Goal: Task Accomplishment & Management: Use online tool/utility

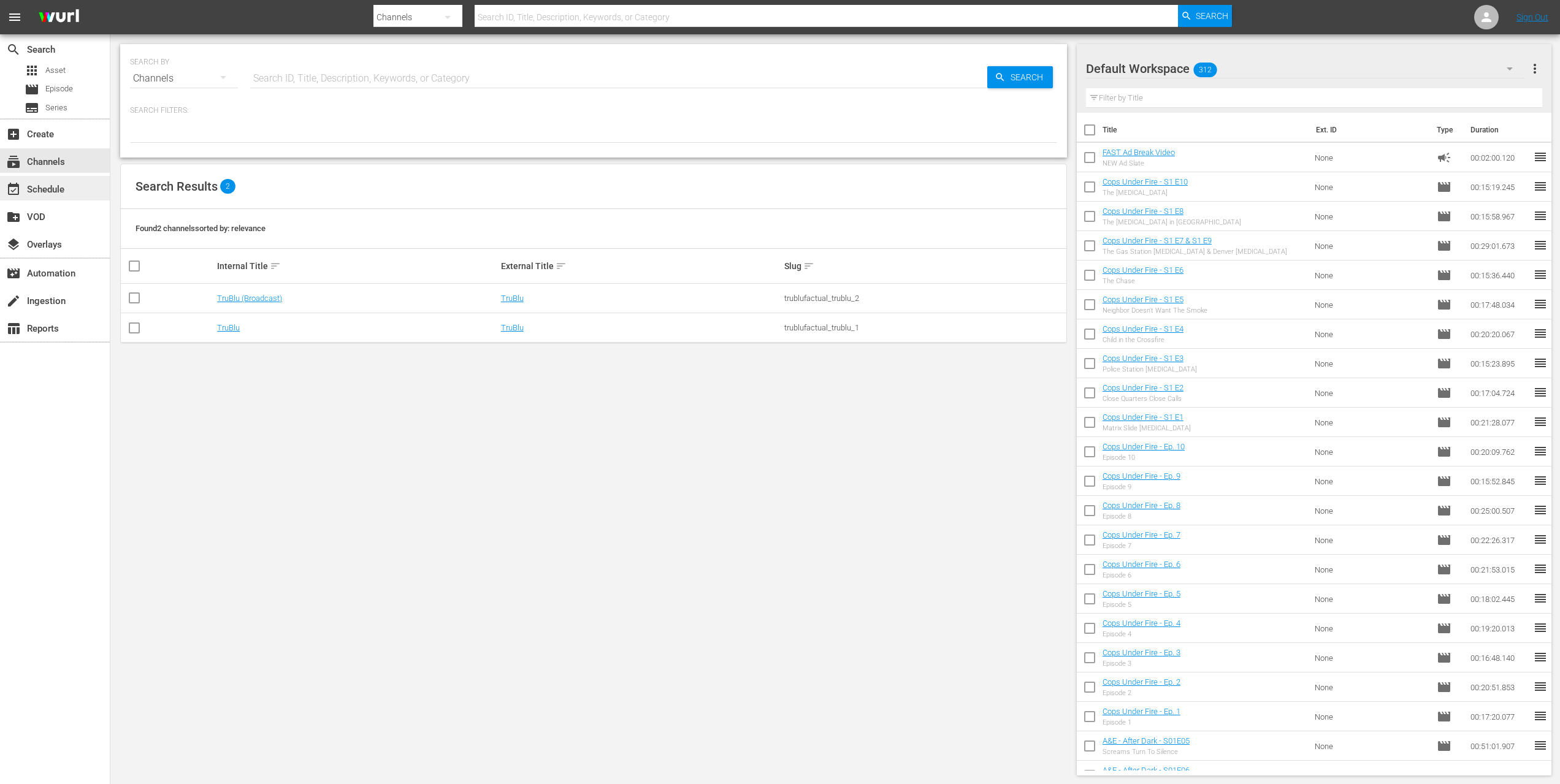
click at [46, 193] on div "event_available Schedule" at bounding box center [34, 187] width 68 height 11
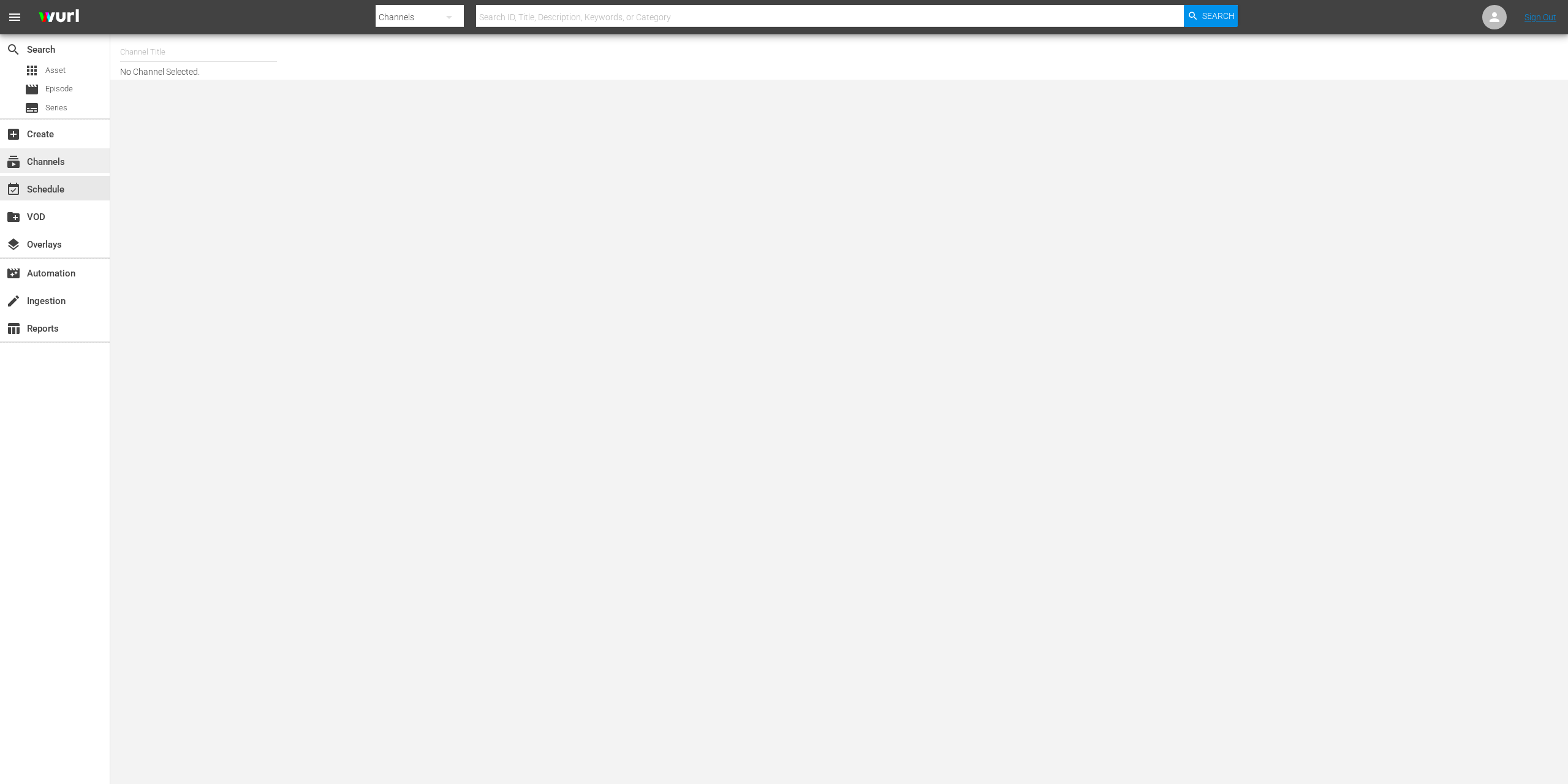
click at [33, 165] on div "subscriptions Channels" at bounding box center [34, 160] width 68 height 11
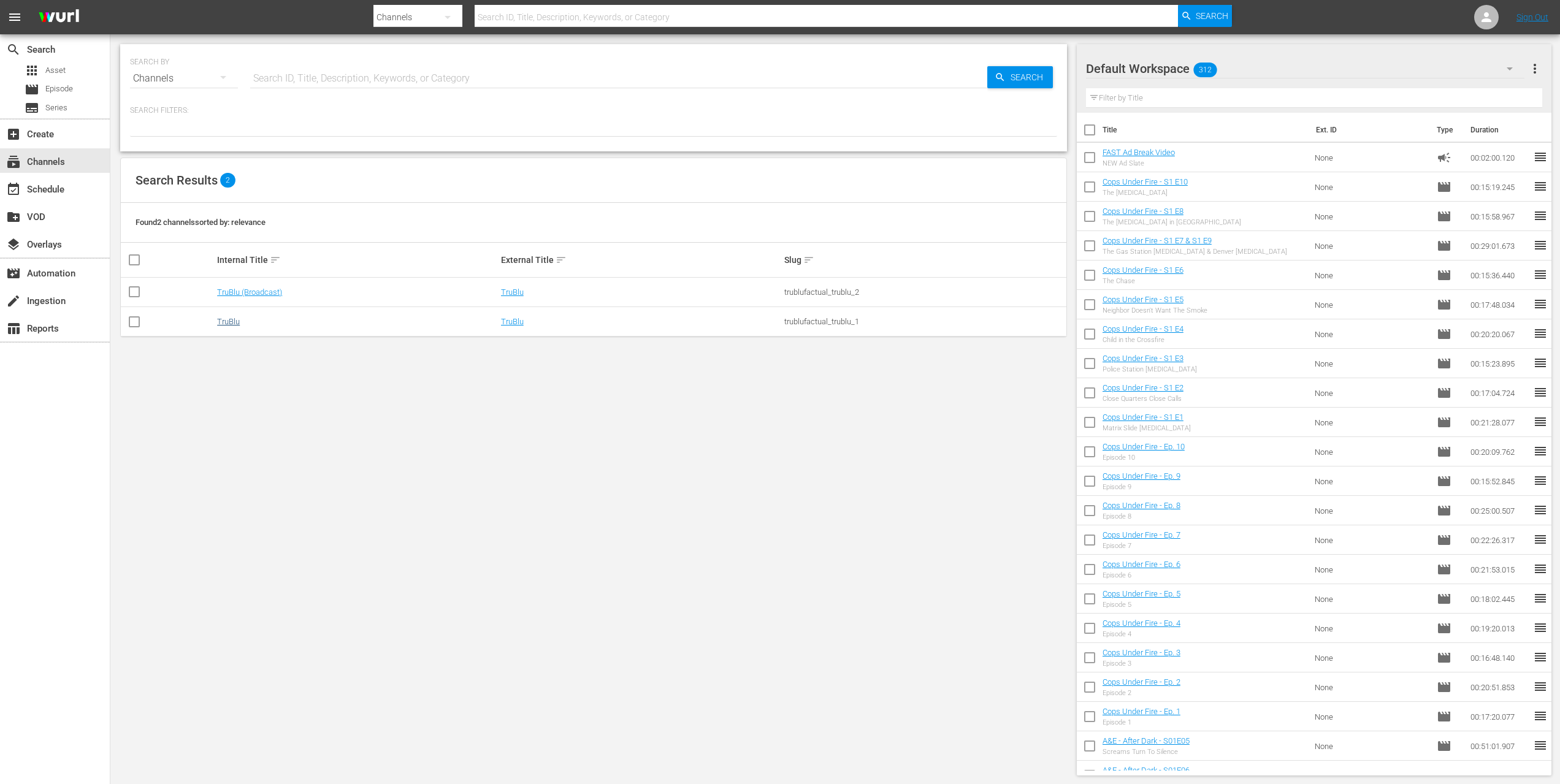
click at [217, 322] on link "TruBlu" at bounding box center [229, 321] width 23 height 9
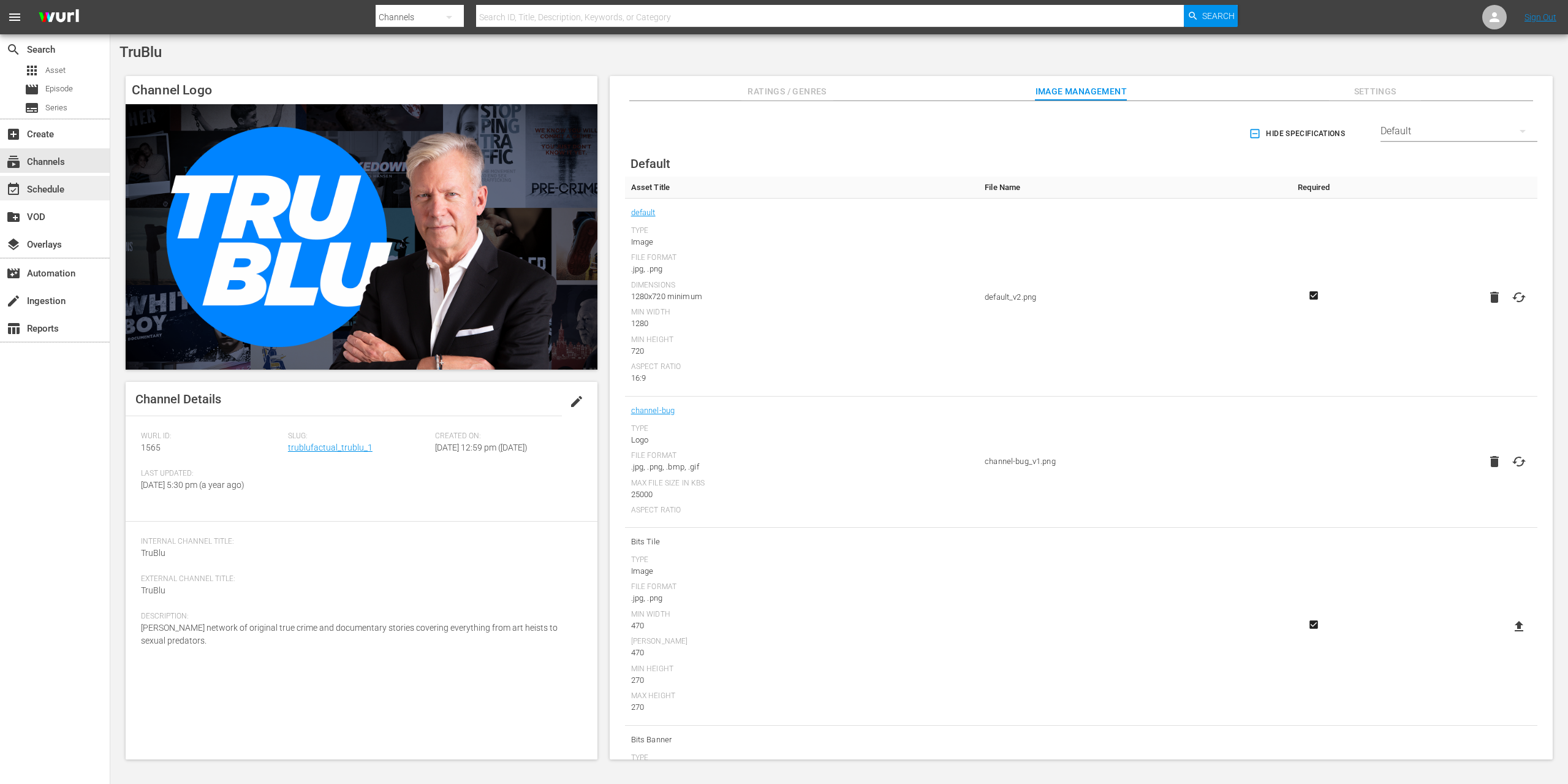
click at [54, 191] on div "event_available Schedule" at bounding box center [34, 187] width 68 height 11
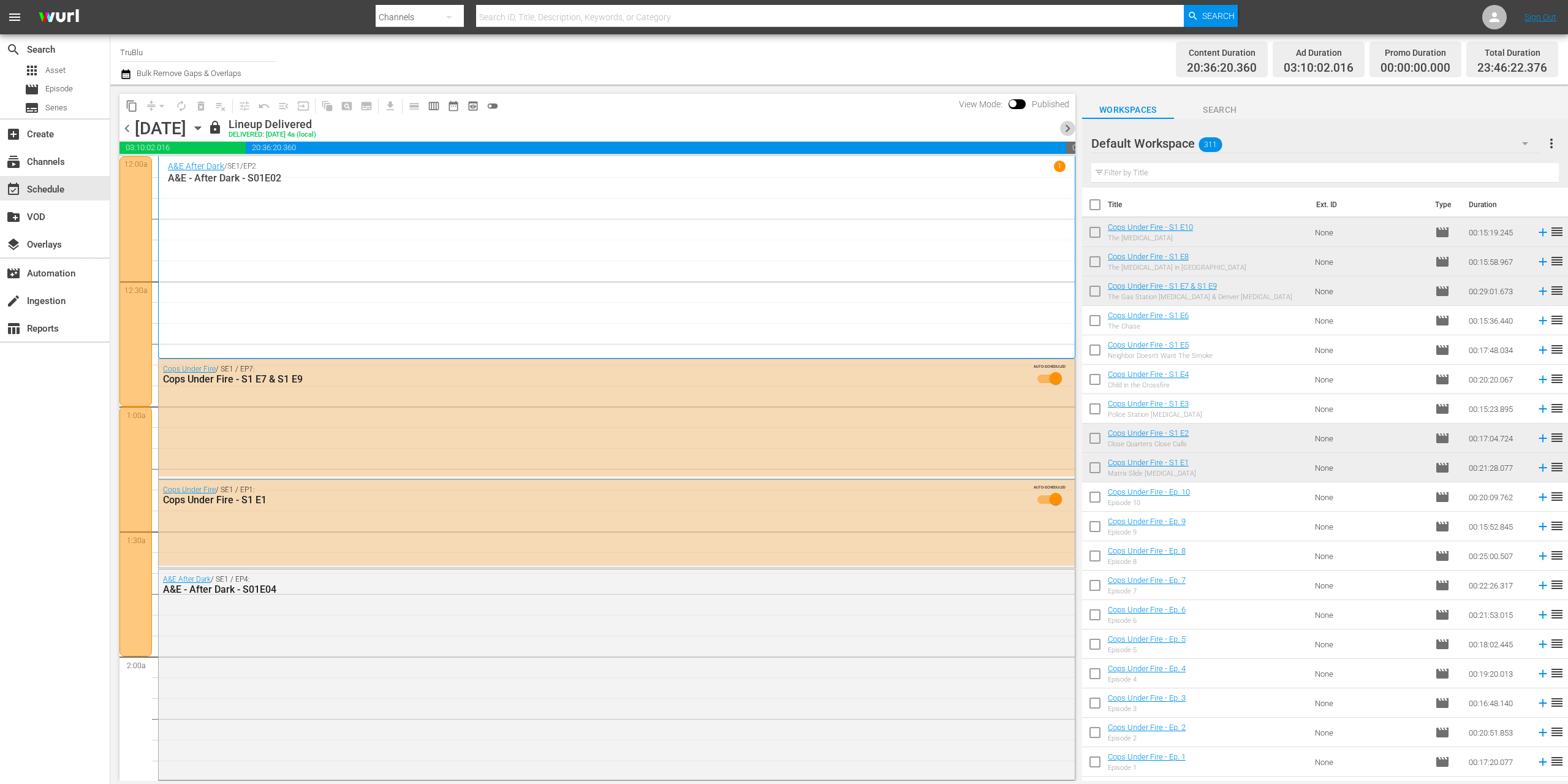
click at [1066, 126] on span "chevron_right" at bounding box center [1067, 128] width 16 height 16
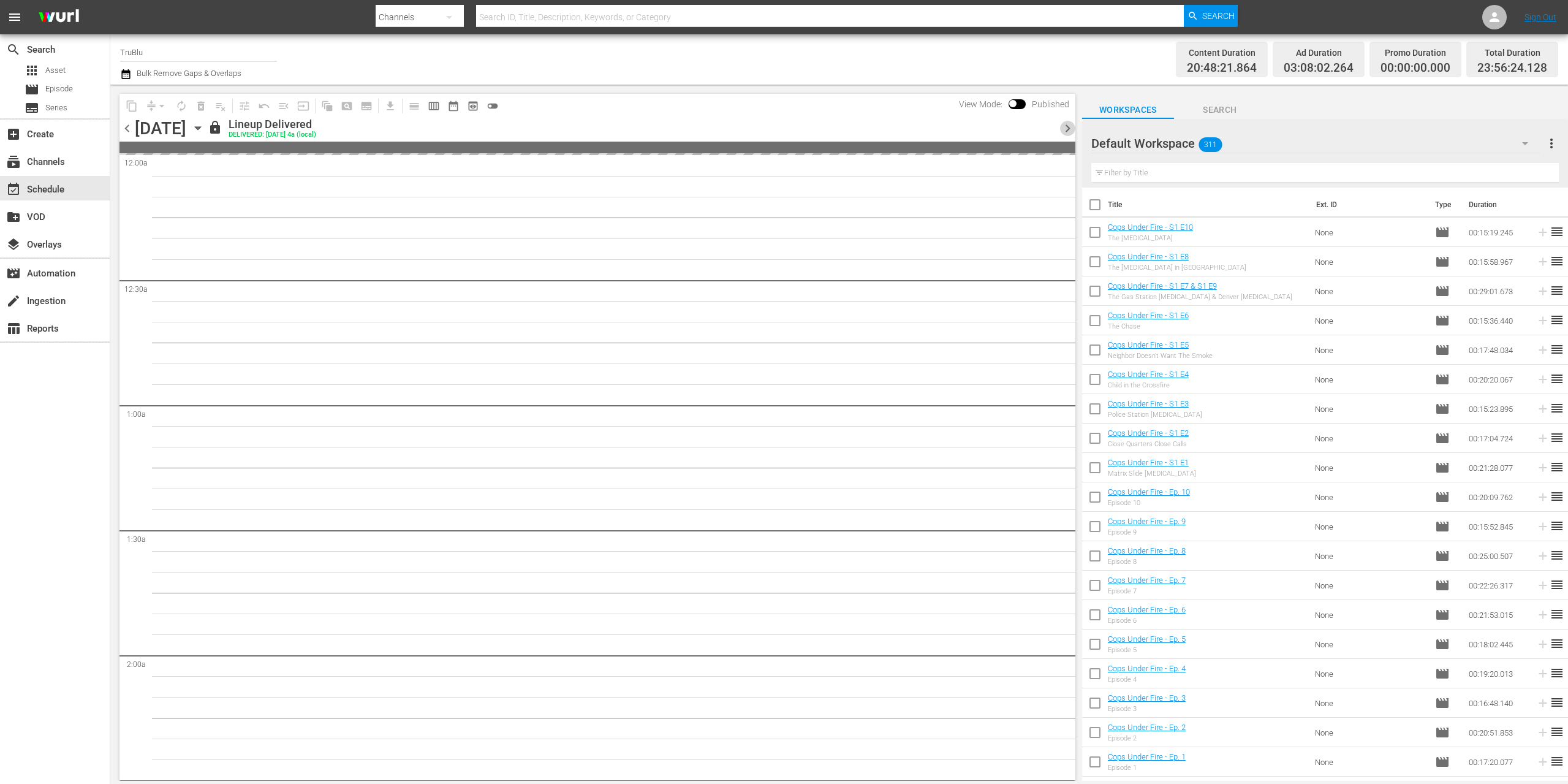
click at [1064, 128] on span "chevron_right" at bounding box center [1067, 128] width 16 height 16
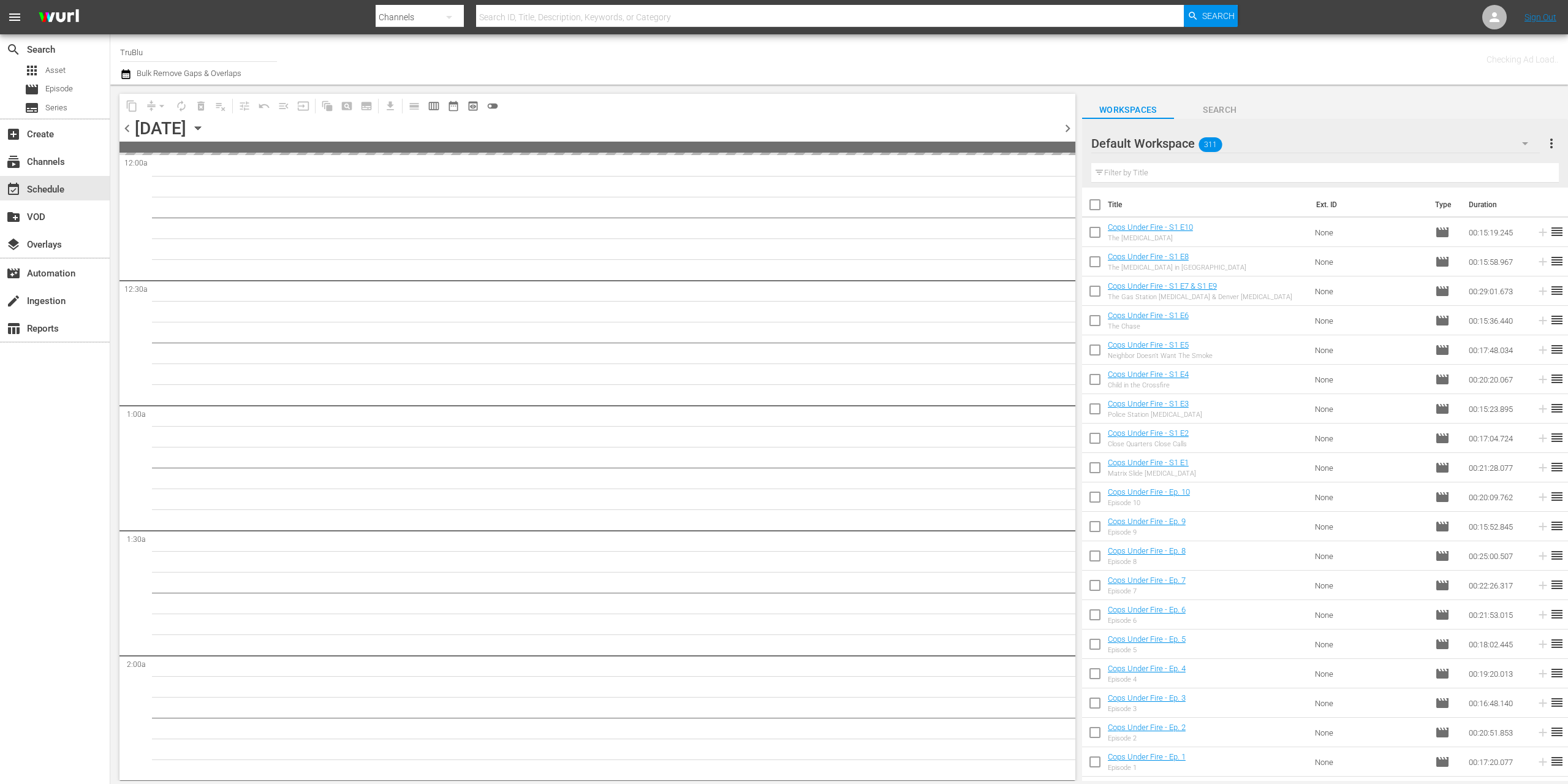
click at [1064, 128] on span "chevron_right" at bounding box center [1067, 128] width 16 height 16
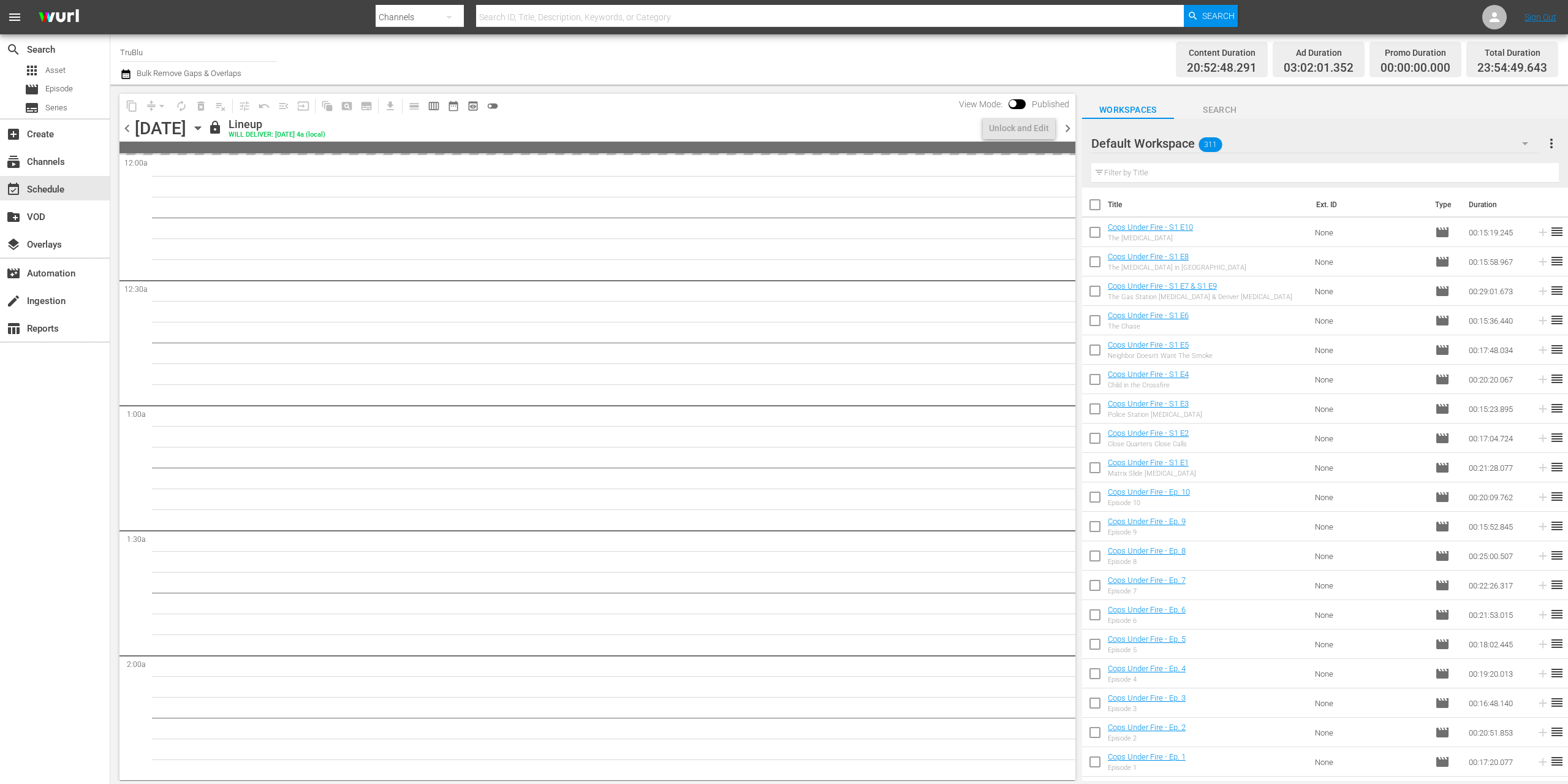
click at [1064, 128] on span "chevron_right" at bounding box center [1067, 128] width 16 height 16
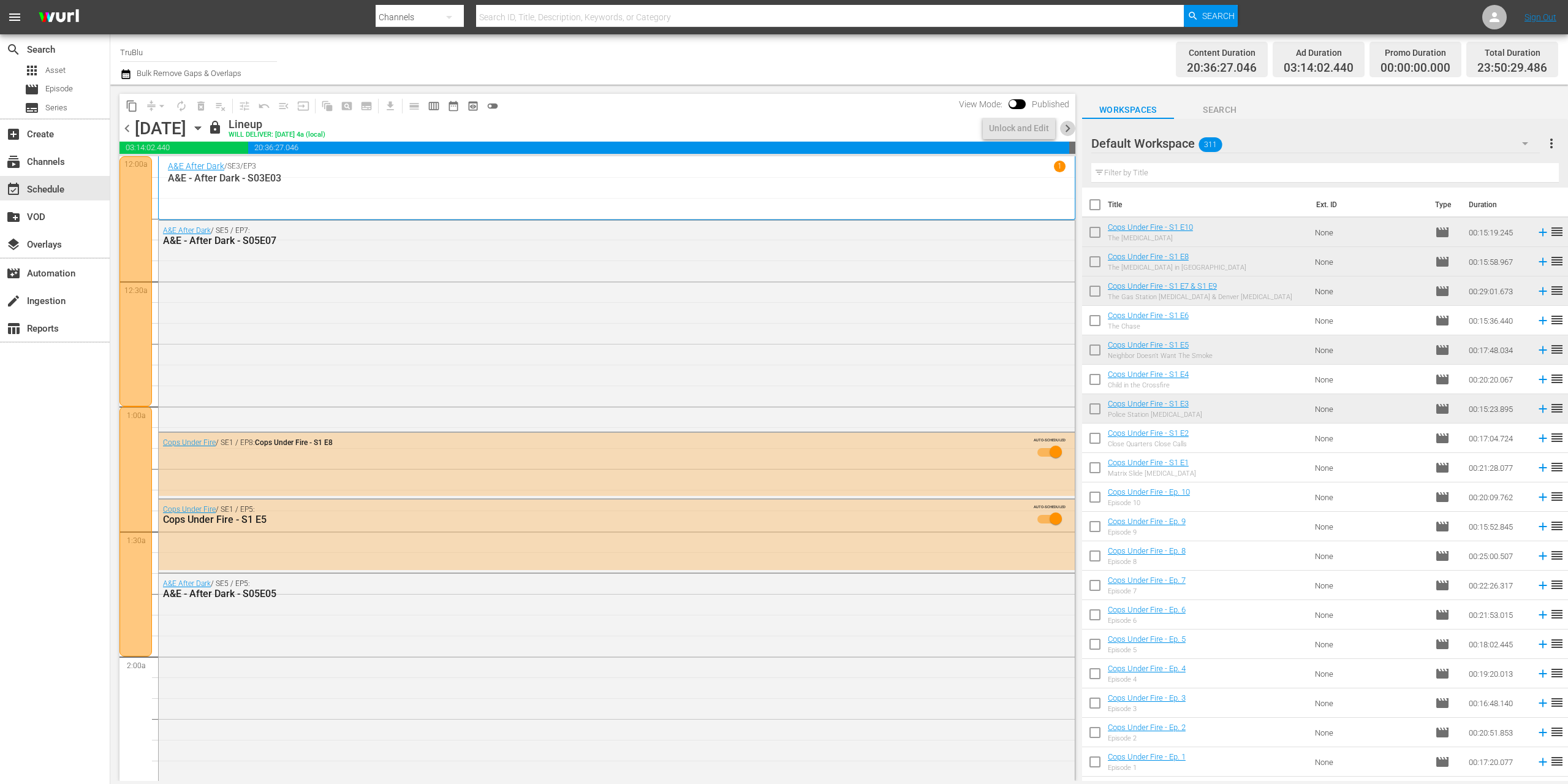
click at [1062, 128] on span "chevron_right" at bounding box center [1067, 128] width 16 height 16
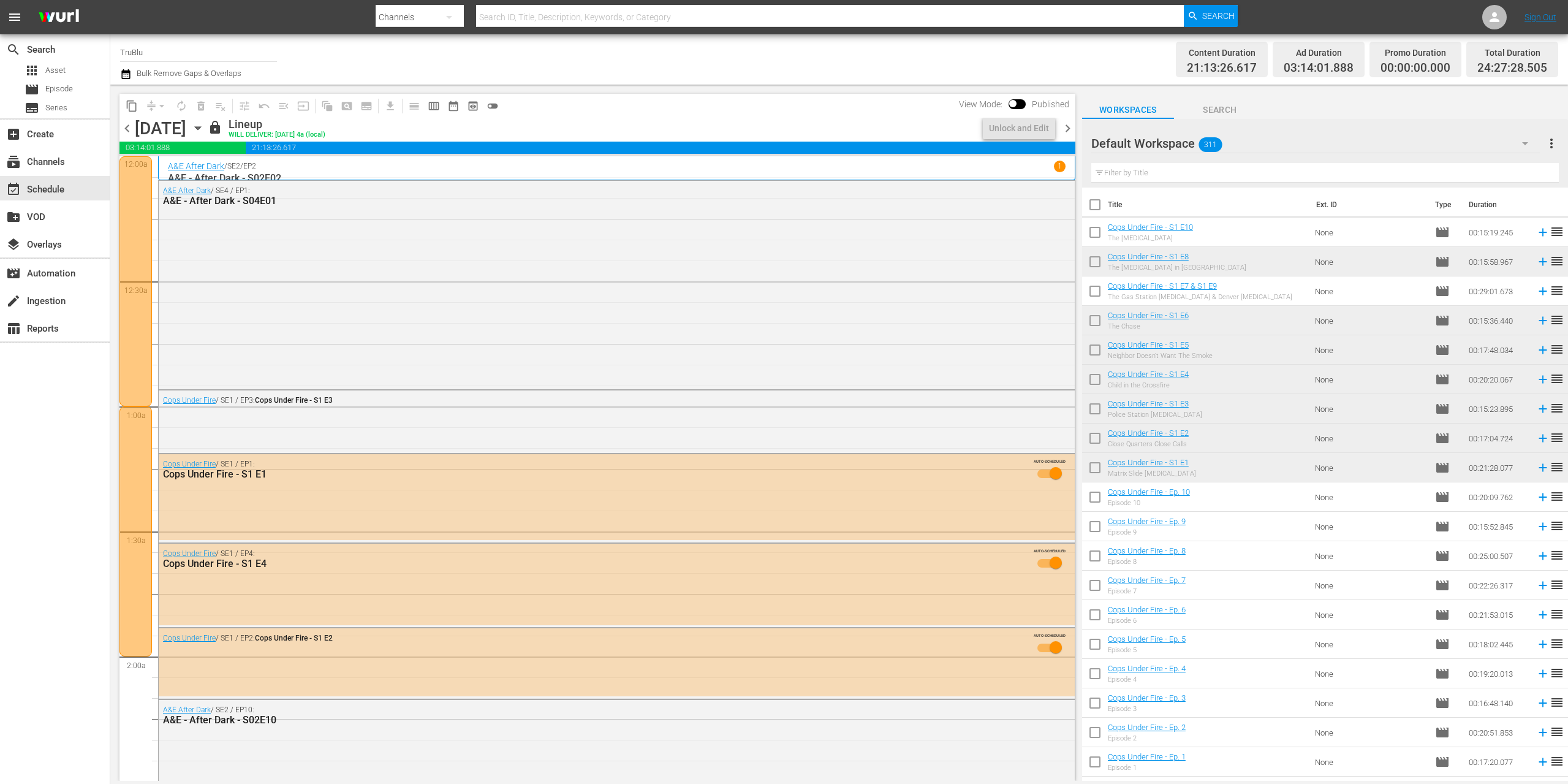
click at [1064, 128] on span "chevron_right" at bounding box center [1067, 128] width 16 height 16
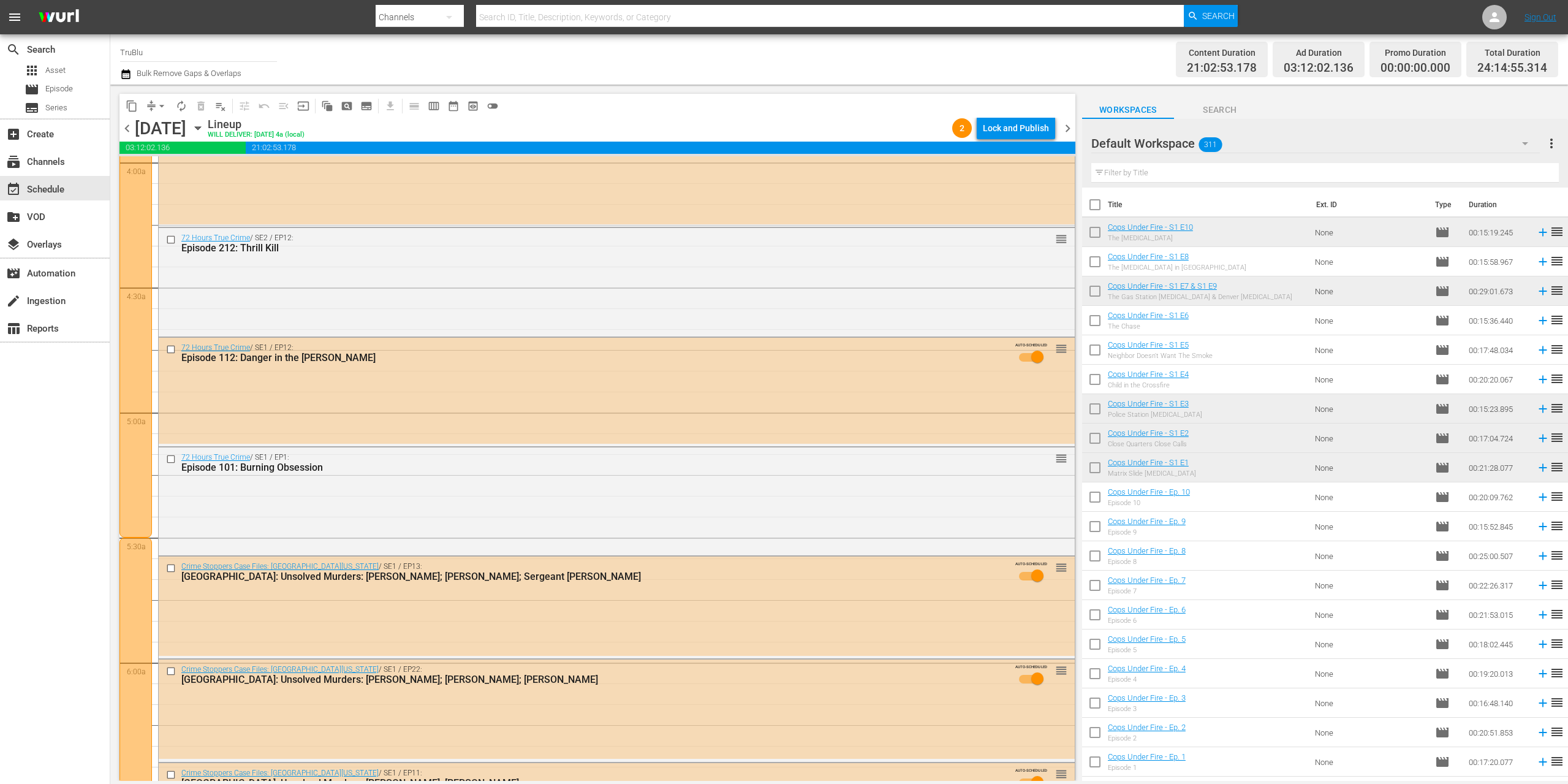
scroll to position [781, 0]
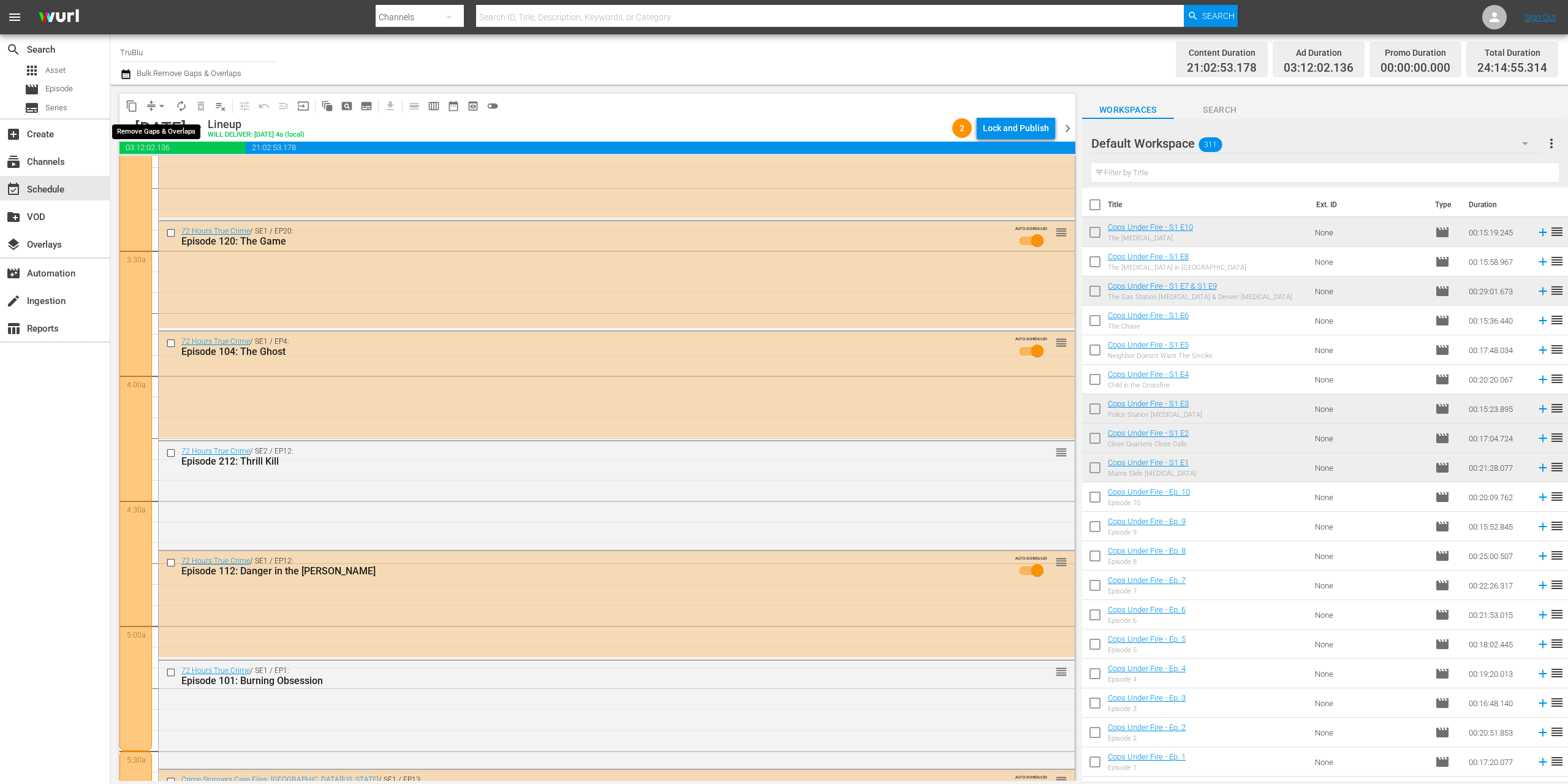
click at [153, 107] on button "arrow_drop_down" at bounding box center [162, 106] width 20 height 20
click at [177, 169] on li "Align to End of Previous Day" at bounding box center [162, 171] width 128 height 21
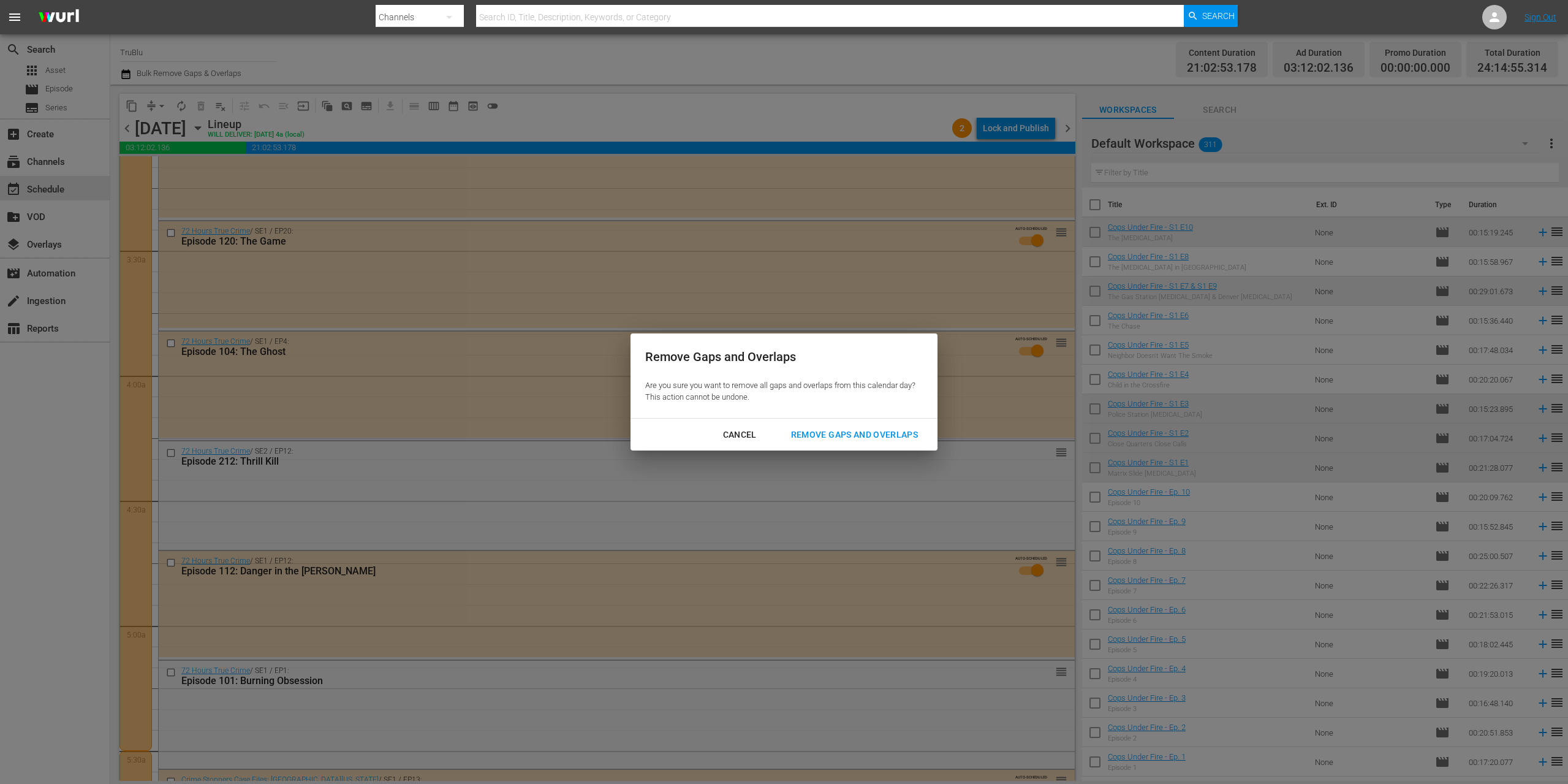
click at [812, 436] on div "Remove Gaps and Overlaps" at bounding box center [854, 434] width 146 height 16
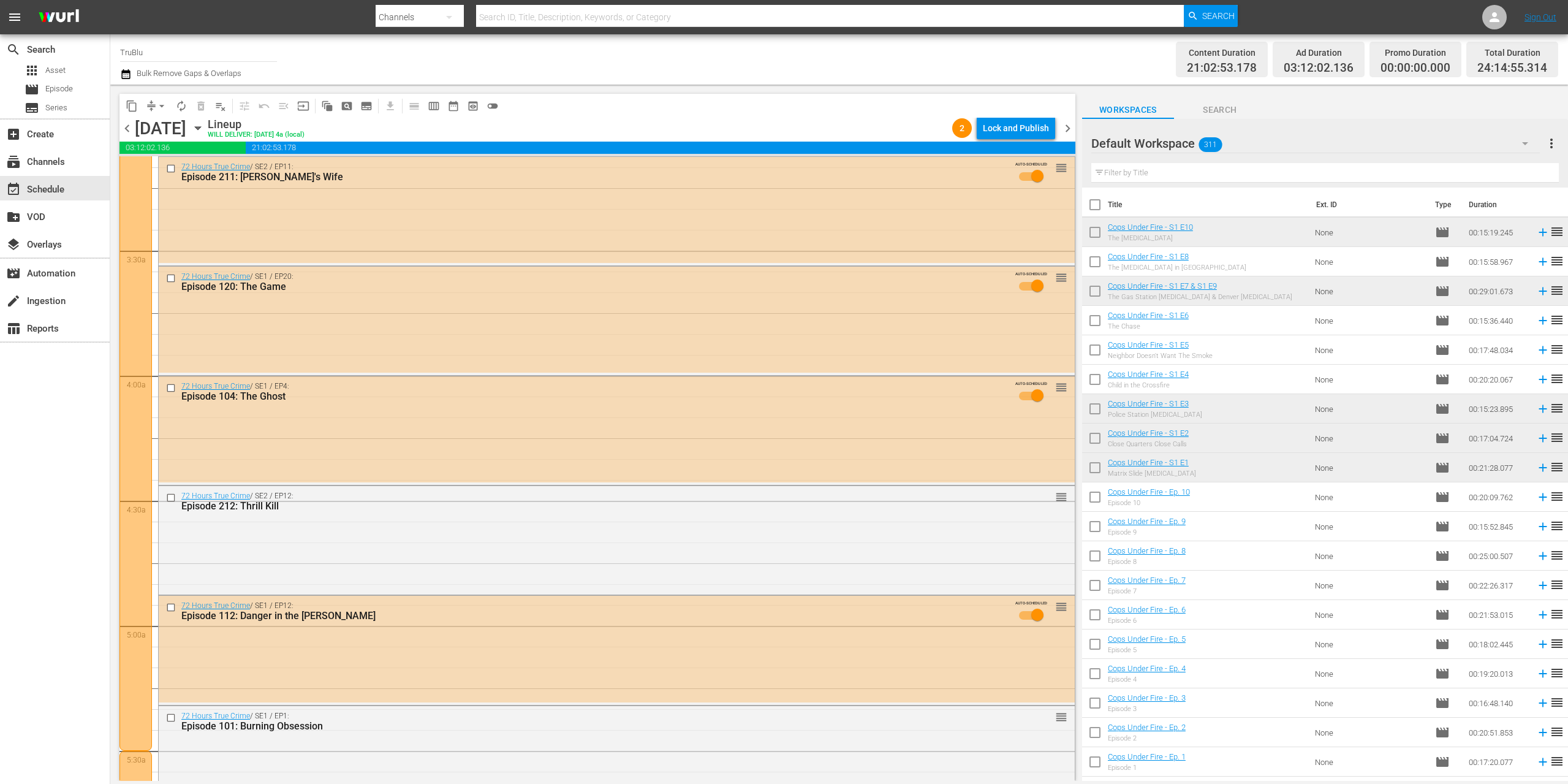
click at [454, 59] on div "Channel Title TruBlu Bulk Remove Gaps & Overlaps" at bounding box center [512, 59] width 784 height 44
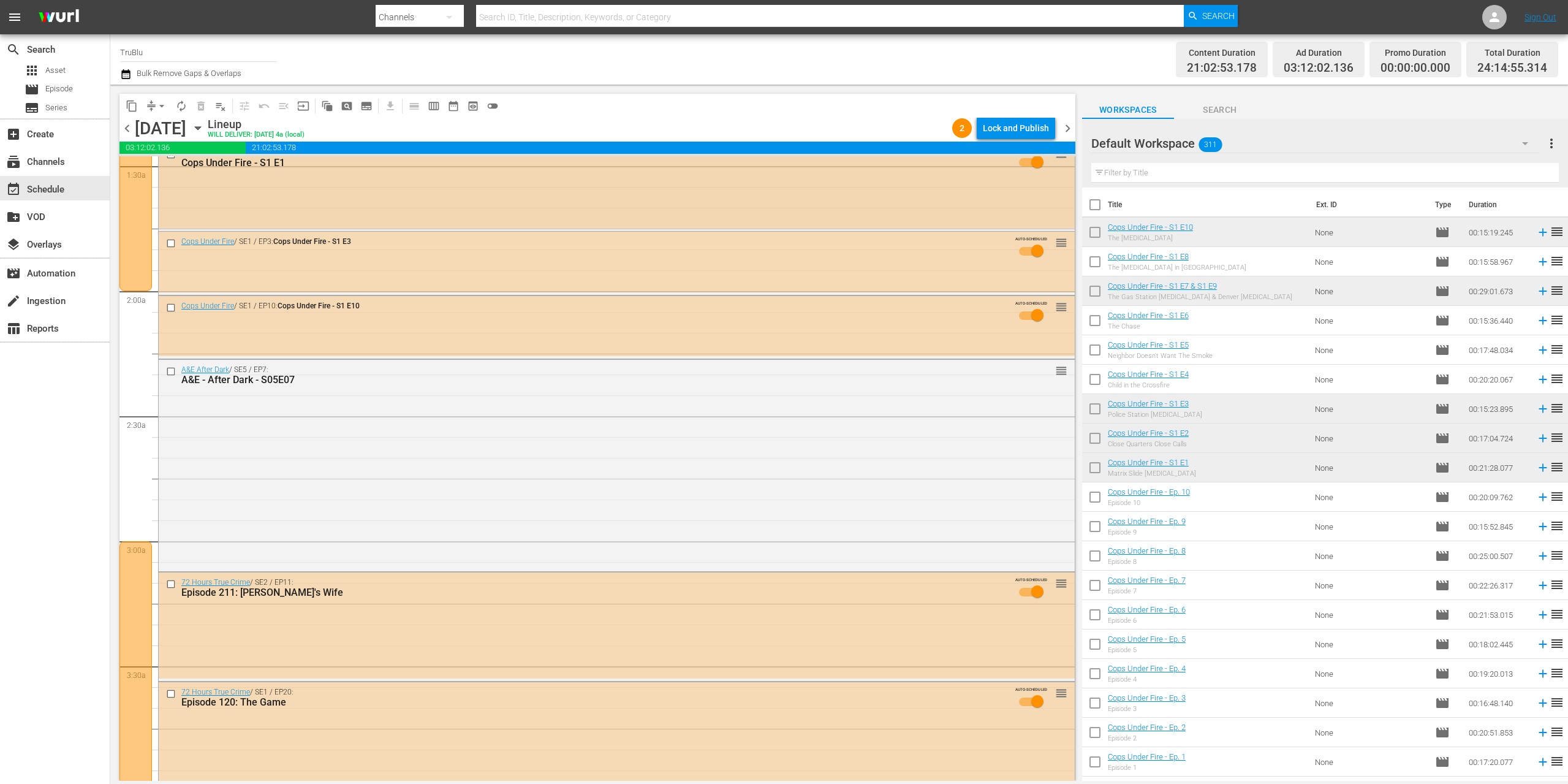
scroll to position [0, 0]
